Goal: Information Seeking & Learning: Learn about a topic

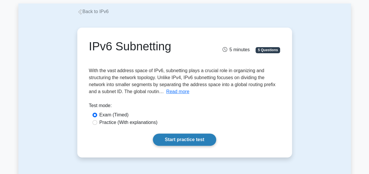
click at [176, 137] on link "Start practice test" at bounding box center [184, 140] width 63 height 12
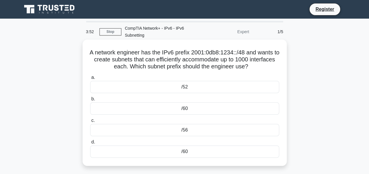
click at [239, 87] on div "/52" at bounding box center [184, 87] width 189 height 12
click at [90, 80] on input "a. /52" at bounding box center [90, 78] width 0 height 4
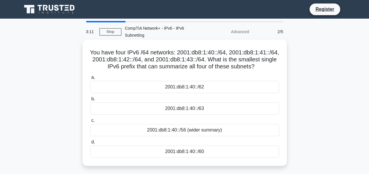
click at [231, 87] on div "2001:db8:1:40::/62" at bounding box center [184, 87] width 189 height 12
click at [90, 80] on input "a. 2001:db8:1:40::/62" at bounding box center [90, 78] width 0 height 4
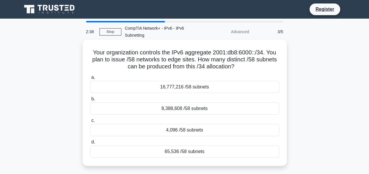
click at [195, 88] on div "16,777,216 /58 subnets" at bounding box center [184, 87] width 189 height 12
click at [90, 80] on input "a. 16,777,216 /58 subnets" at bounding box center [90, 78] width 0 height 4
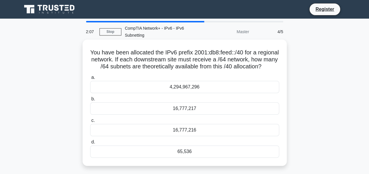
click at [181, 136] on div "16,777,216" at bounding box center [184, 130] width 189 height 12
click at [90, 123] on input "c. 16,777,216" at bounding box center [90, 121] width 0 height 4
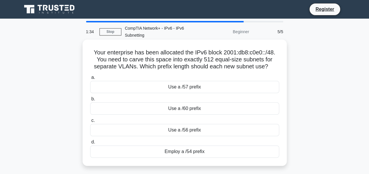
click at [248, 87] on div "Use a /57 prefix" at bounding box center [184, 87] width 189 height 12
click at [90, 80] on input "a. Use a /57 prefix" at bounding box center [90, 78] width 0 height 4
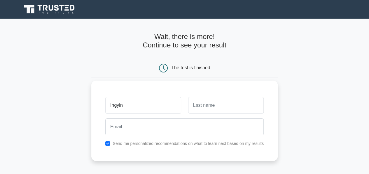
type input "Ingyin"
click at [229, 109] on input "text" at bounding box center [225, 105] width 75 height 17
type input "M"
type input "May"
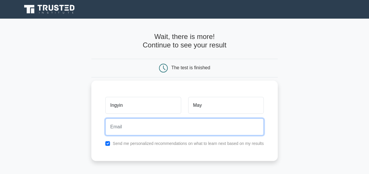
click at [216, 125] on input "email" at bounding box center [184, 127] width 158 height 17
type input "ingyin.may.al.2020.2021.fb@gmail.com"
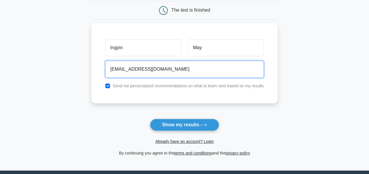
scroll to position [58, 0]
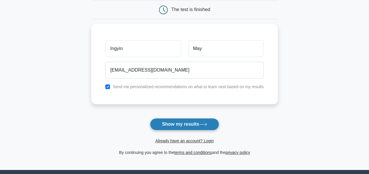
click at [206, 126] on button "Show my results" at bounding box center [184, 124] width 69 height 12
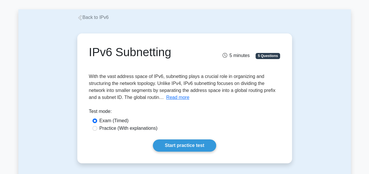
scroll to position [58, 0]
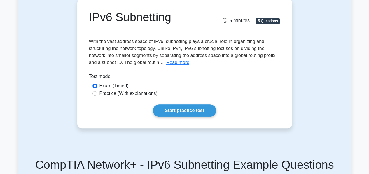
click at [120, 97] on label "Practice (With explanations)" at bounding box center [128, 93] width 58 height 7
click at [97, 96] on input "Practice (With explanations)" at bounding box center [94, 93] width 5 height 5
radio input "true"
click at [183, 109] on link "Start practice test" at bounding box center [184, 111] width 63 height 12
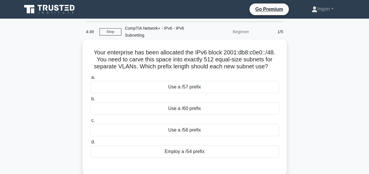
click at [186, 89] on div "Use a /57 prefix" at bounding box center [184, 87] width 189 height 12
click at [90, 80] on input "a. Use a /57 prefix" at bounding box center [90, 78] width 0 height 4
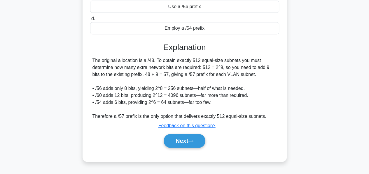
scroll to position [140, 0]
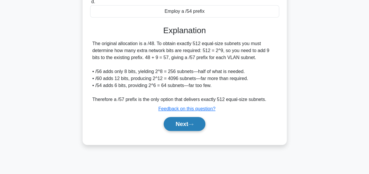
click at [189, 124] on button "Next" at bounding box center [185, 124] width 42 height 14
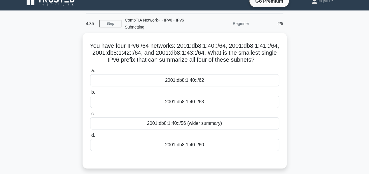
scroll to position [0, 0]
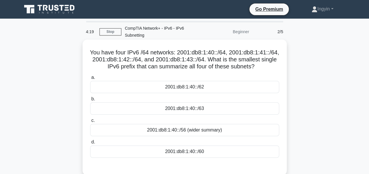
click at [247, 85] on div "2001:db8:1:40::/62" at bounding box center [184, 87] width 189 height 12
click at [90, 80] on input "a. 2001:db8:1:40::/62" at bounding box center [90, 78] width 0 height 4
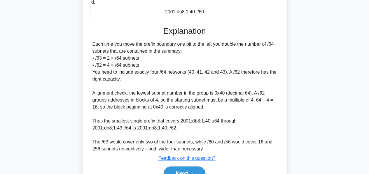
scroll to position [141, 0]
click at [317, 19] on div "You have four IPv6 /64 networks: 2001:db8:1:40::/64, 2001:db8:1:41::/64, 2001:d…" at bounding box center [184, 51] width 332 height 302
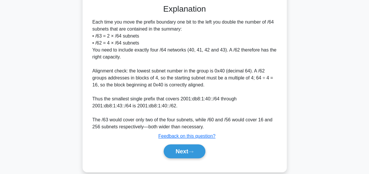
scroll to position [170, 0]
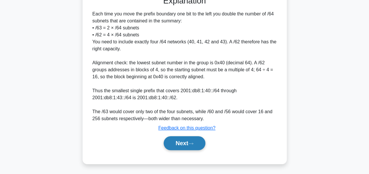
click at [176, 145] on button "Next" at bounding box center [185, 143] width 42 height 14
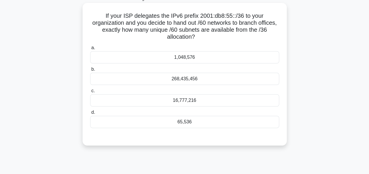
scroll to position [24, 0]
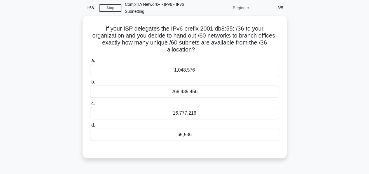
click at [149, 112] on div "16,777,216" at bounding box center [184, 113] width 189 height 12
click at [90, 106] on input "c. 16,777,216" at bounding box center [90, 104] width 0 height 4
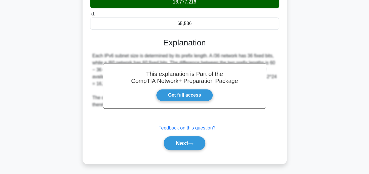
scroll to position [140, 0]
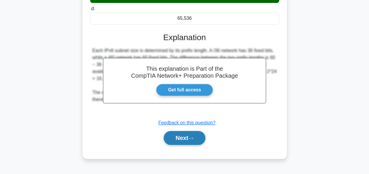
click at [181, 141] on button "Next" at bounding box center [185, 138] width 42 height 14
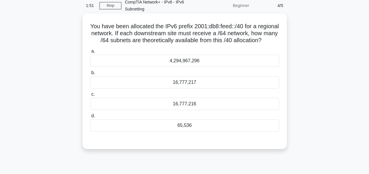
scroll to position [24, 0]
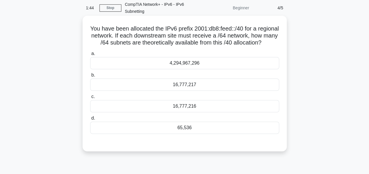
click at [182, 112] on div "16,777,216" at bounding box center [184, 106] width 189 height 12
click at [90, 99] on input "c. 16,777,216" at bounding box center [90, 97] width 0 height 4
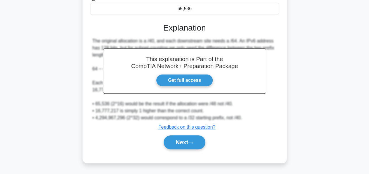
scroll to position [149, 0]
click at [181, 143] on button "Next" at bounding box center [185, 143] width 42 height 14
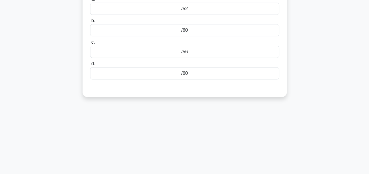
scroll to position [24, 0]
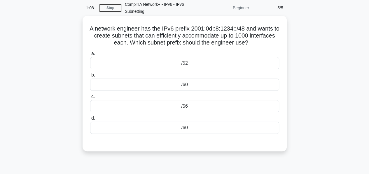
click at [183, 107] on div "/56" at bounding box center [184, 106] width 189 height 12
click at [90, 99] on input "c. /56" at bounding box center [90, 97] width 0 height 4
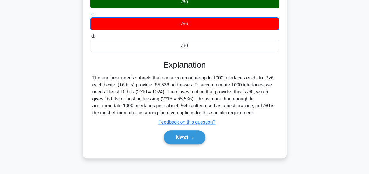
scroll to position [140, 0]
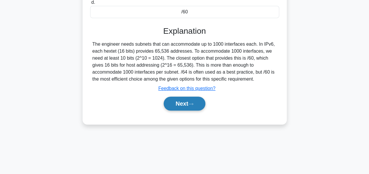
click at [181, 106] on button "Next" at bounding box center [185, 104] width 42 height 14
